Goal: Task Accomplishment & Management: Use online tool/utility

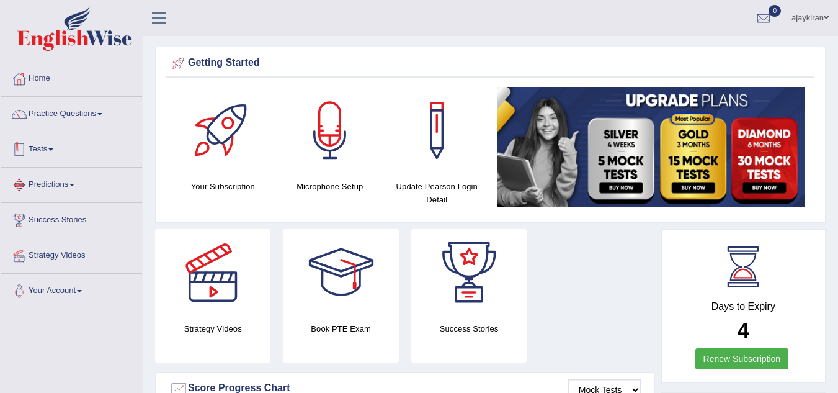
click at [81, 140] on link "Tests" at bounding box center [71, 147] width 141 height 31
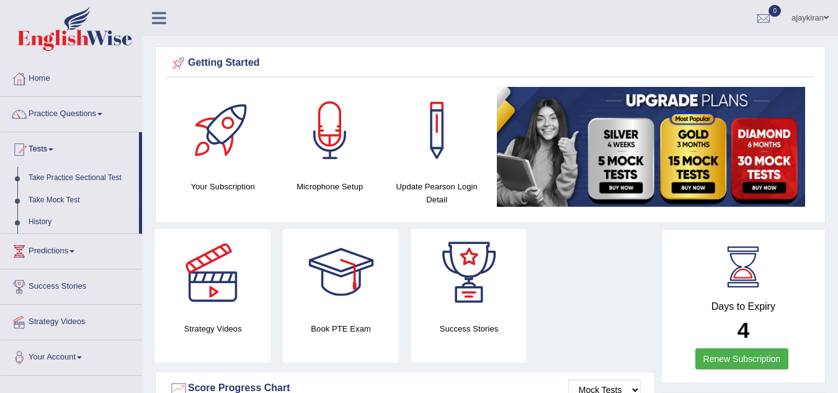
click at [76, 195] on link "Take Mock Test" at bounding box center [81, 200] width 116 height 22
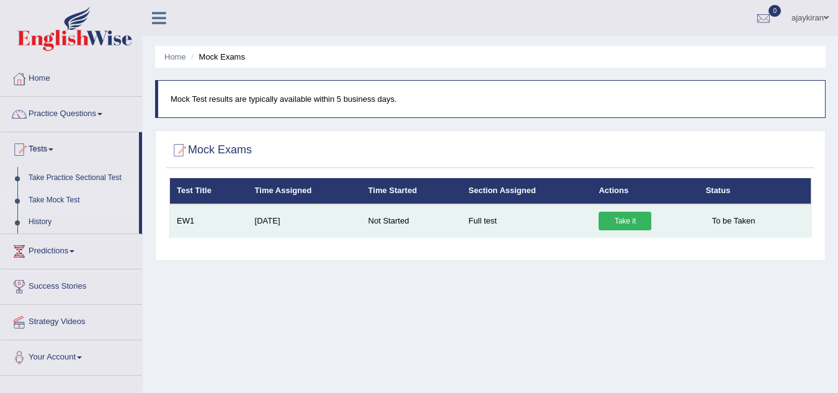
click at [606, 217] on link "Take it" at bounding box center [625, 221] width 53 height 19
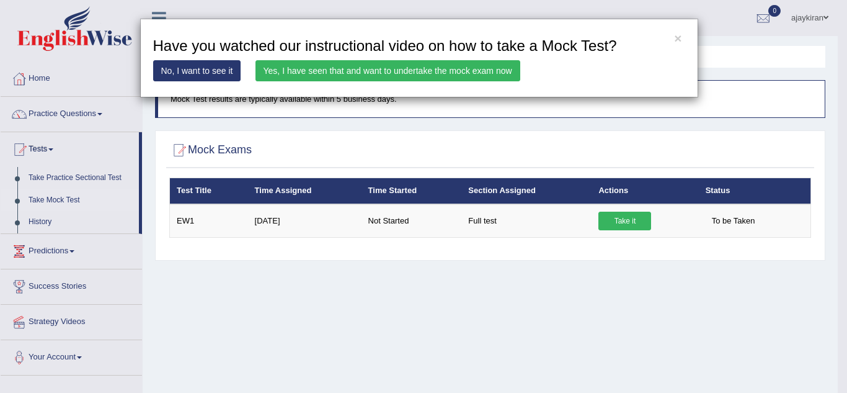
click at [203, 73] on link "No, I want to see it" at bounding box center [197, 70] width 88 height 21
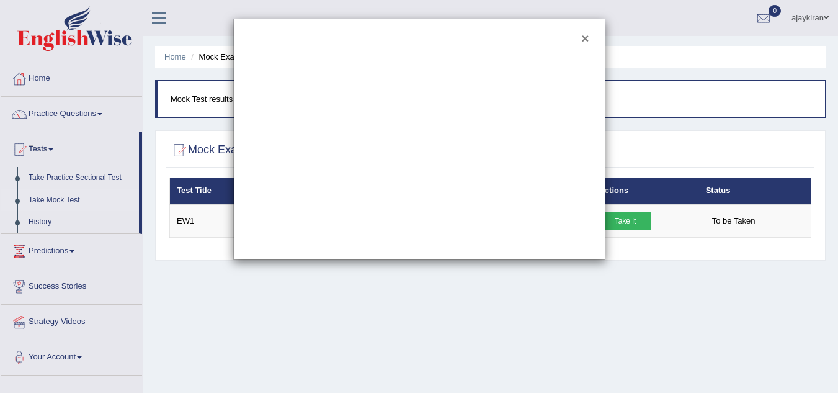
click at [586, 39] on button "×" at bounding box center [584, 38] width 7 height 13
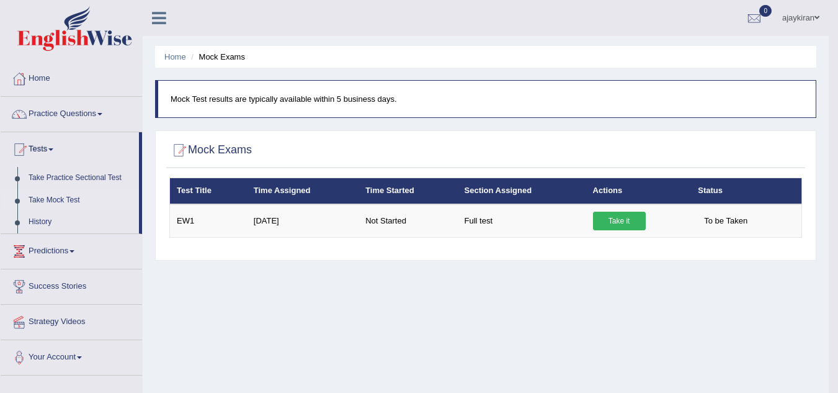
click at [276, 95] on p "Mock Test results are typically available within 5 business days." at bounding box center [487, 99] width 633 height 12
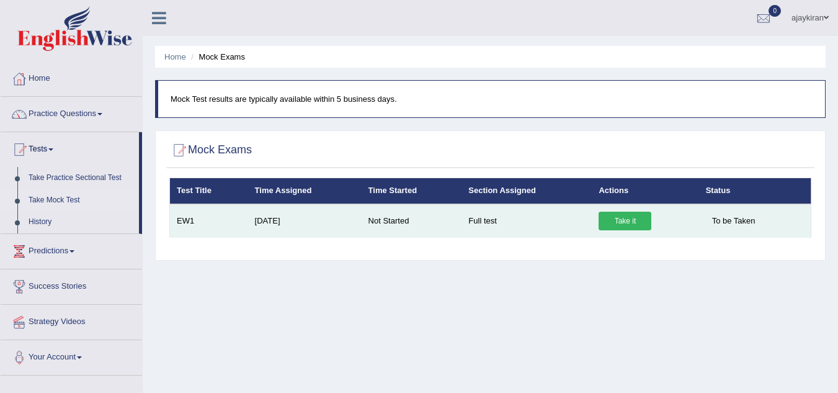
click at [625, 224] on link "Take it" at bounding box center [625, 221] width 53 height 19
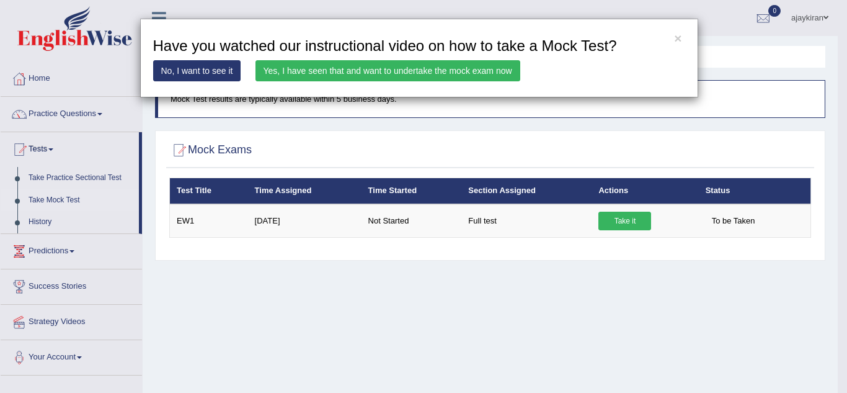
click at [422, 75] on link "Yes, I have seen that and want to undertake the mock exam now" at bounding box center [388, 70] width 265 height 21
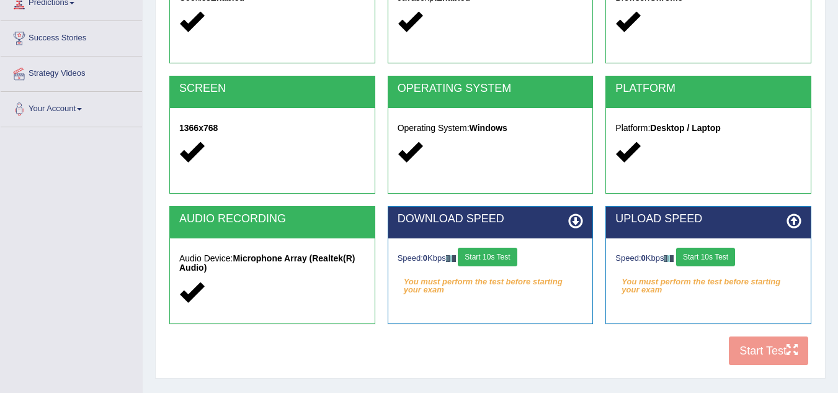
scroll to position [186, 0]
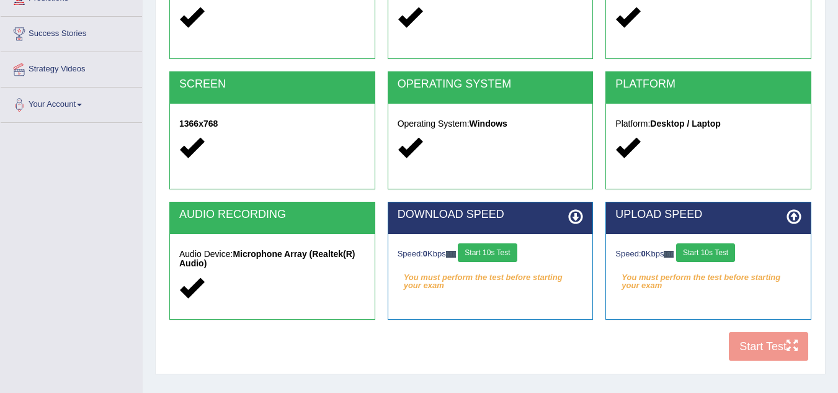
click at [494, 256] on button "Start 10s Test" at bounding box center [487, 252] width 59 height 19
click at [705, 254] on button "Start 10s Test" at bounding box center [705, 252] width 59 height 19
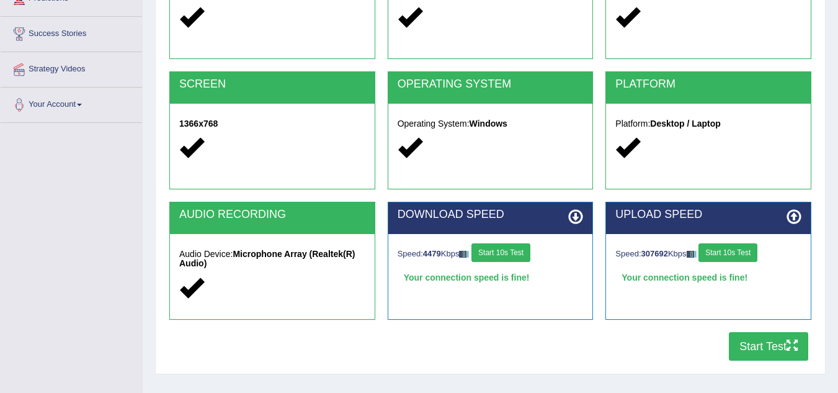
click at [613, 332] on div "UPLOAD SPEED Speed: 307692 Kbps Start 10s Test Your connection speed is fine!" at bounding box center [708, 267] width 218 height 130
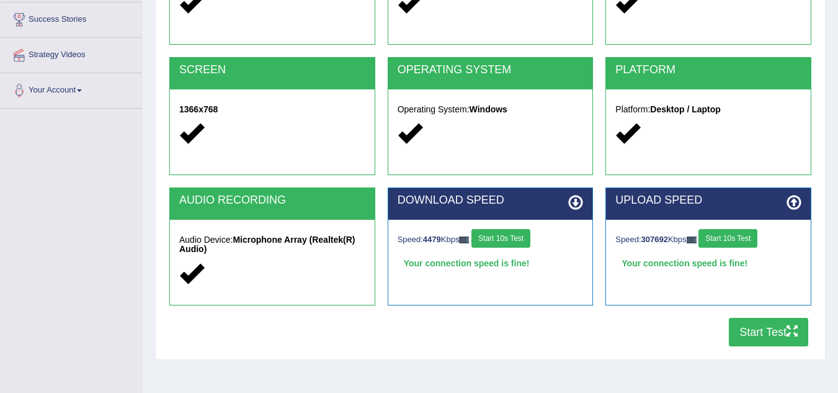
scroll to position [197, 0]
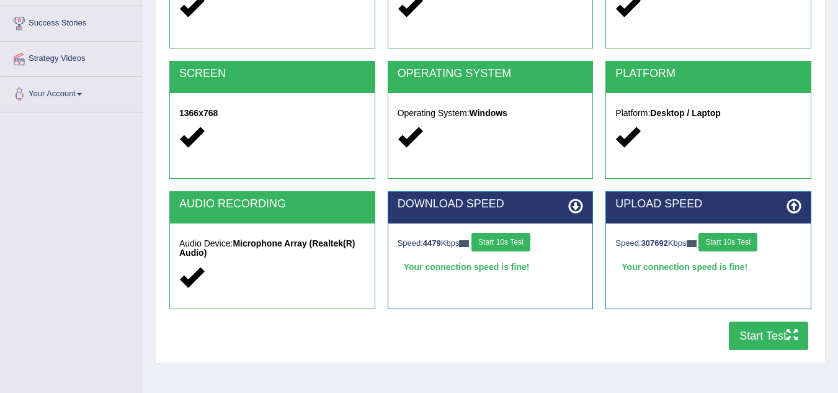
click at [734, 341] on button "Start Test" at bounding box center [768, 335] width 79 height 29
